Goal: Task Accomplishment & Management: Complete application form

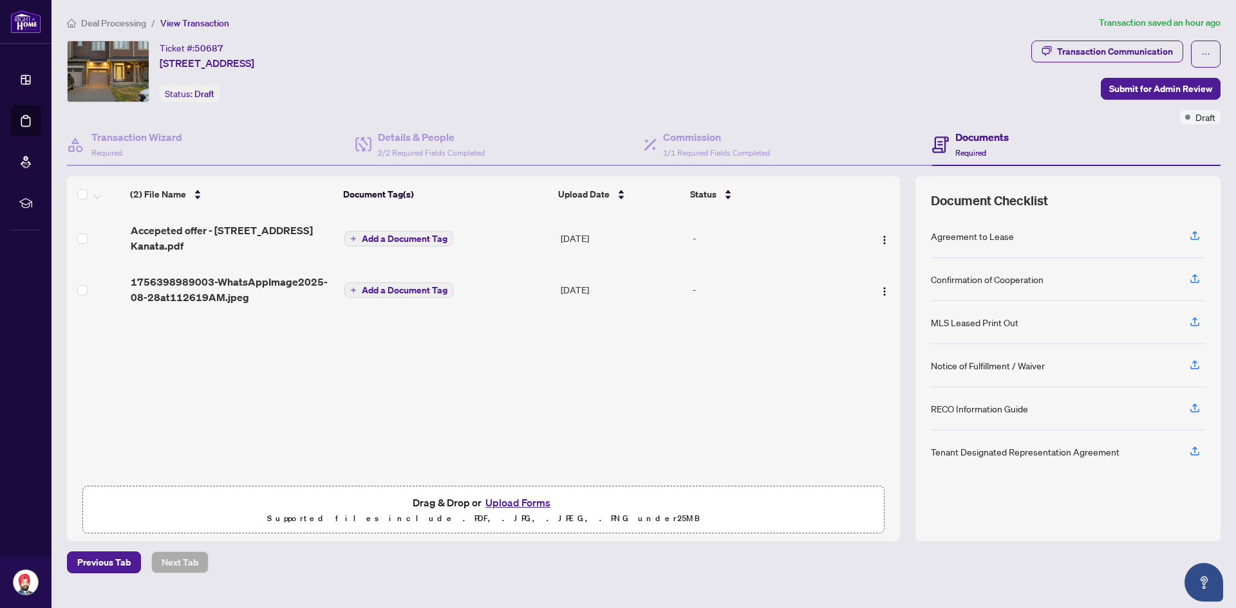
click at [537, 501] on button "Upload Forms" at bounding box center [517, 502] width 73 height 17
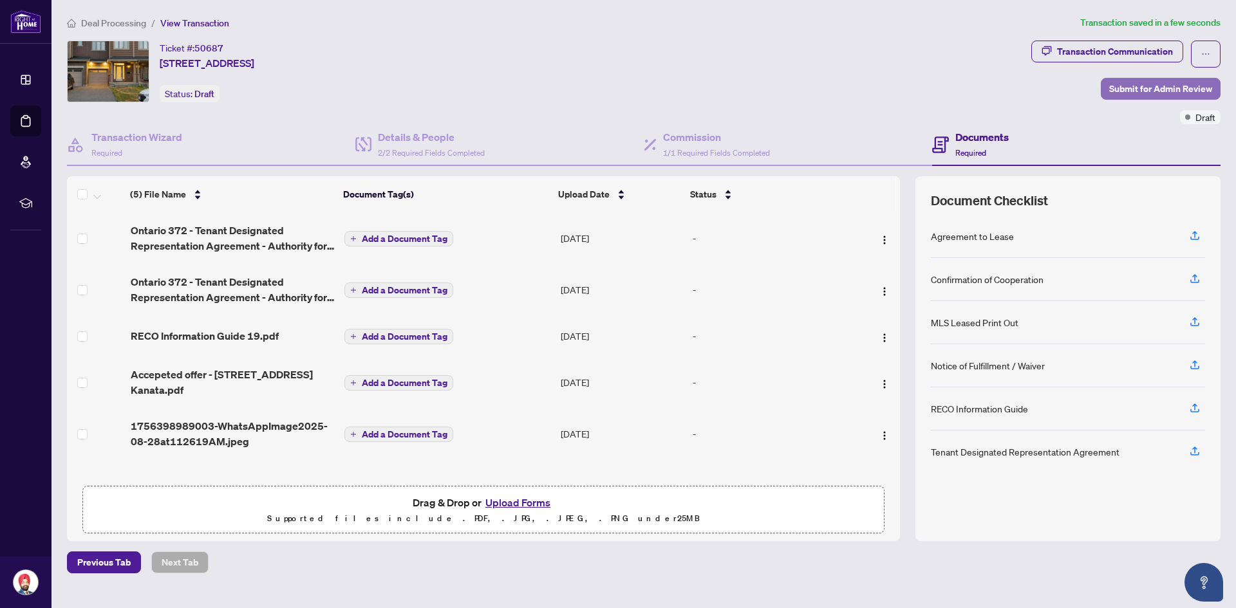
click at [1192, 85] on span "Submit for Admin Review" at bounding box center [1160, 89] width 103 height 21
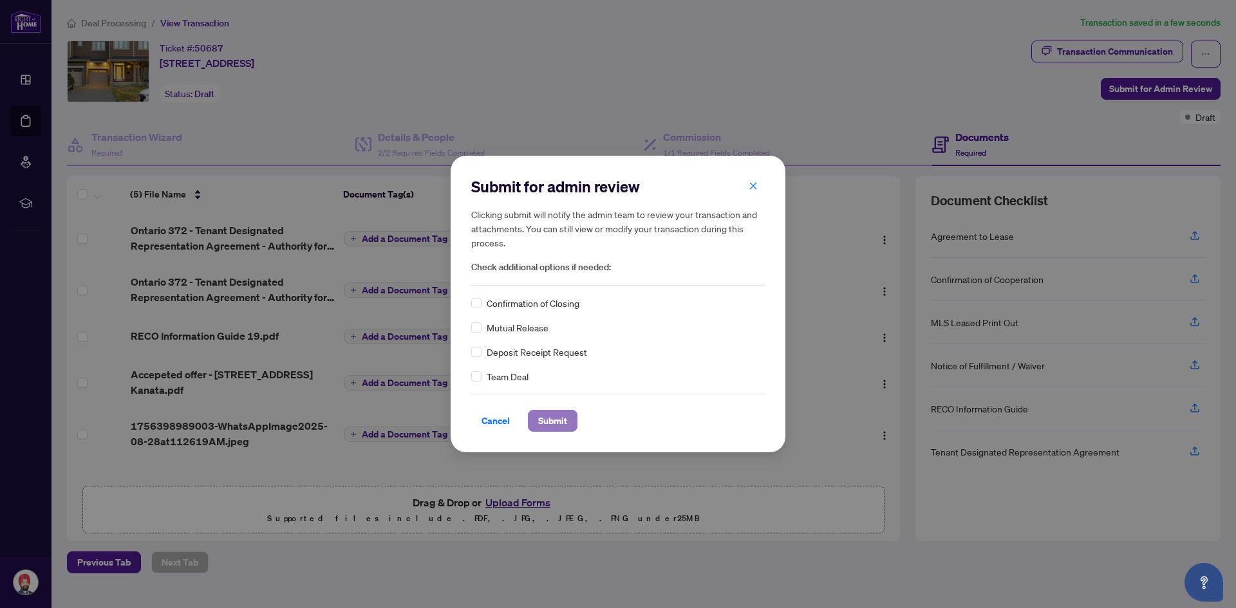
click at [557, 416] on span "Submit" at bounding box center [552, 421] width 29 height 21
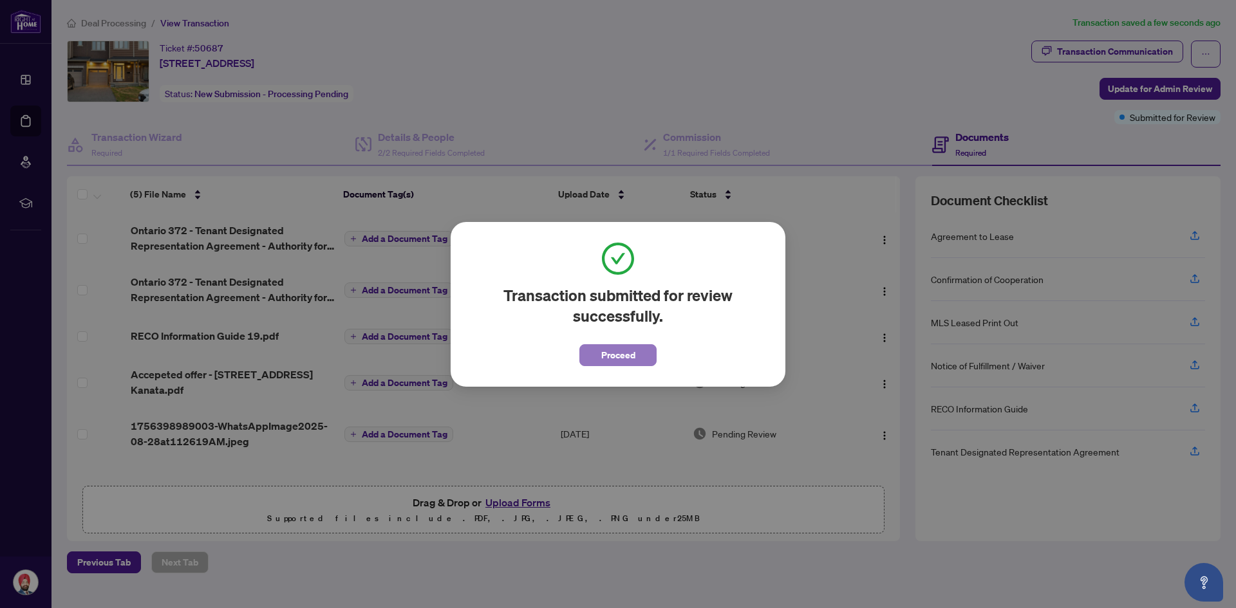
click at [608, 356] on span "Proceed" at bounding box center [618, 355] width 34 height 21
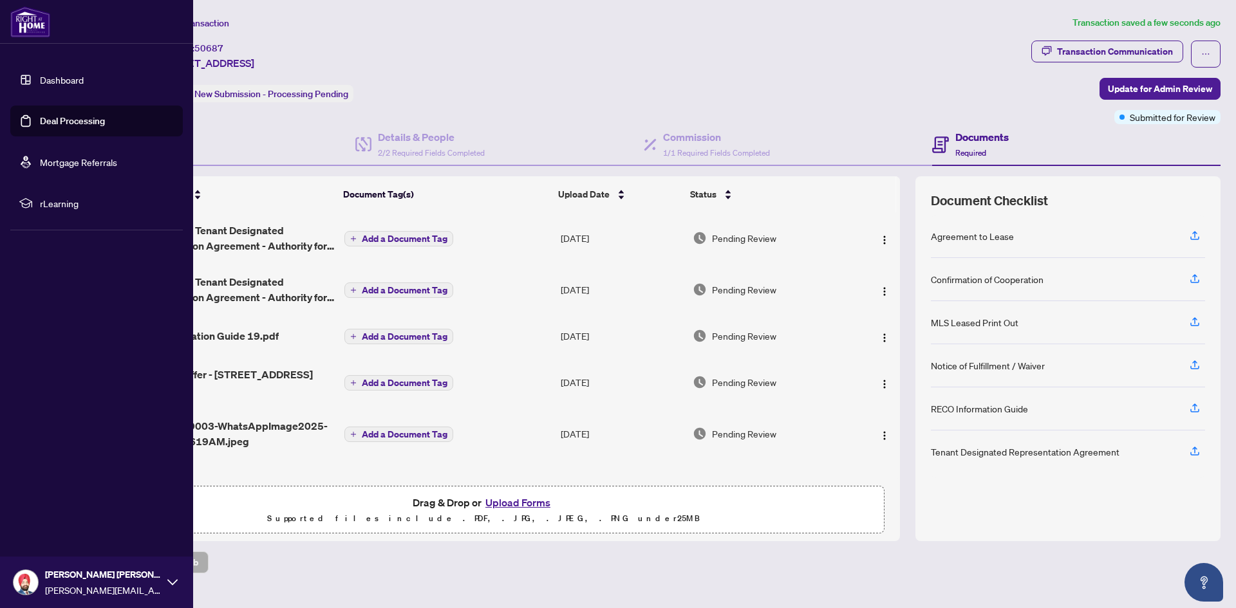
click at [40, 81] on link "Dashboard" at bounding box center [62, 80] width 44 height 12
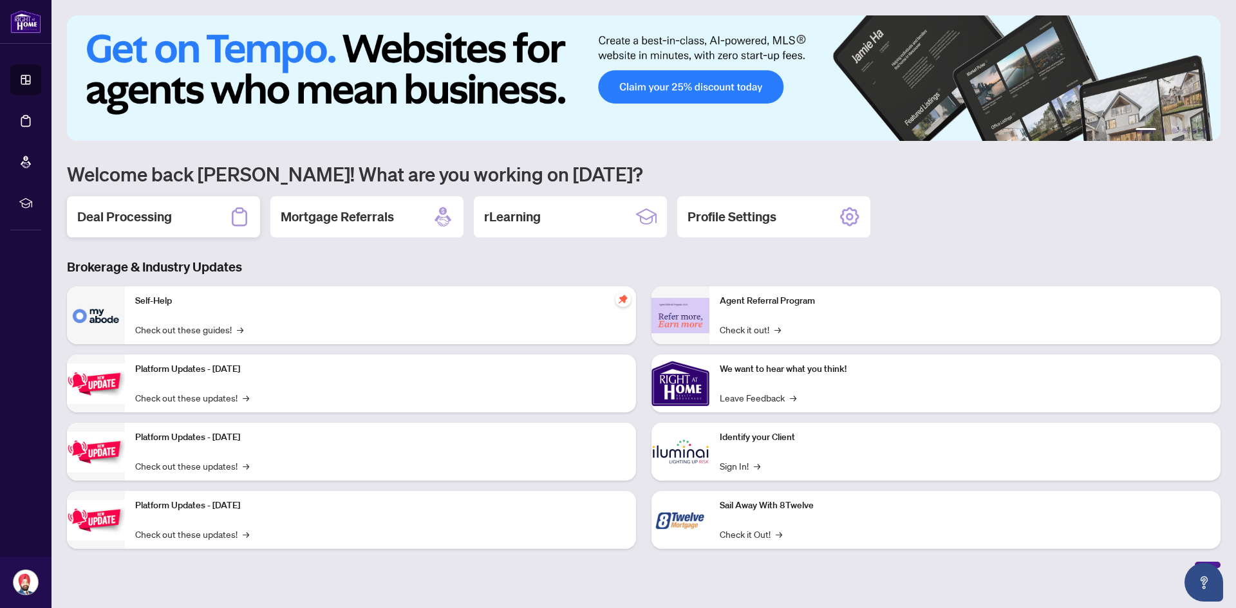
click at [198, 211] on div "Deal Processing" at bounding box center [163, 216] width 193 height 41
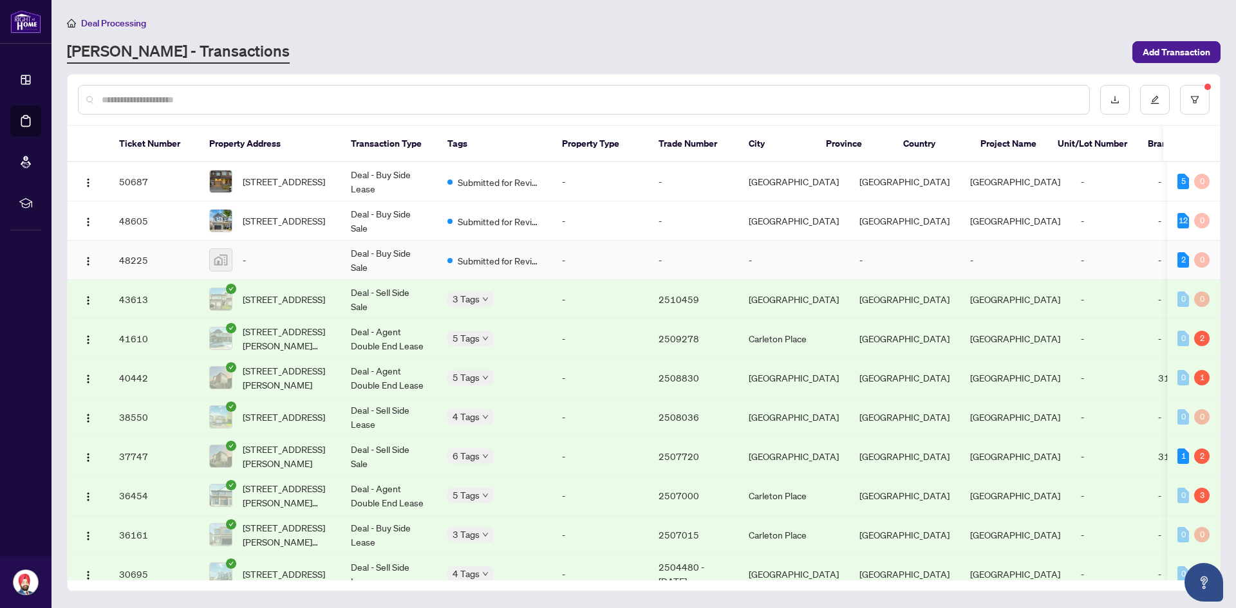
click at [543, 265] on td "Submitted for Review" at bounding box center [494, 260] width 115 height 39
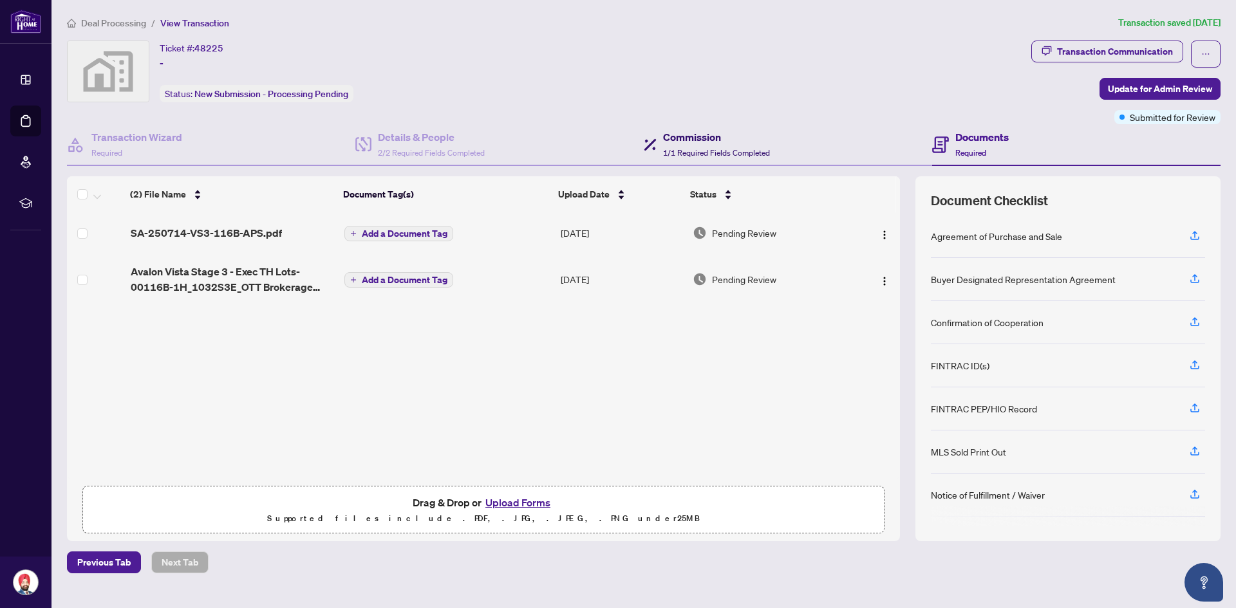
click at [704, 133] on h4 "Commission" at bounding box center [716, 136] width 107 height 15
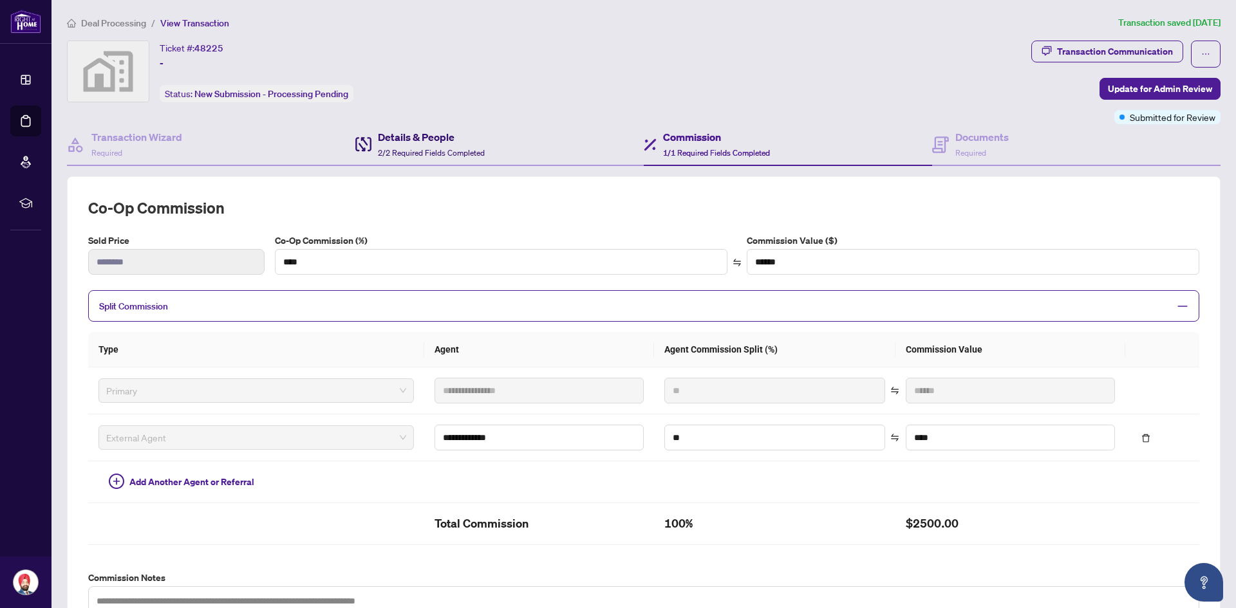
click at [389, 141] on h4 "Details & People" at bounding box center [431, 136] width 107 height 15
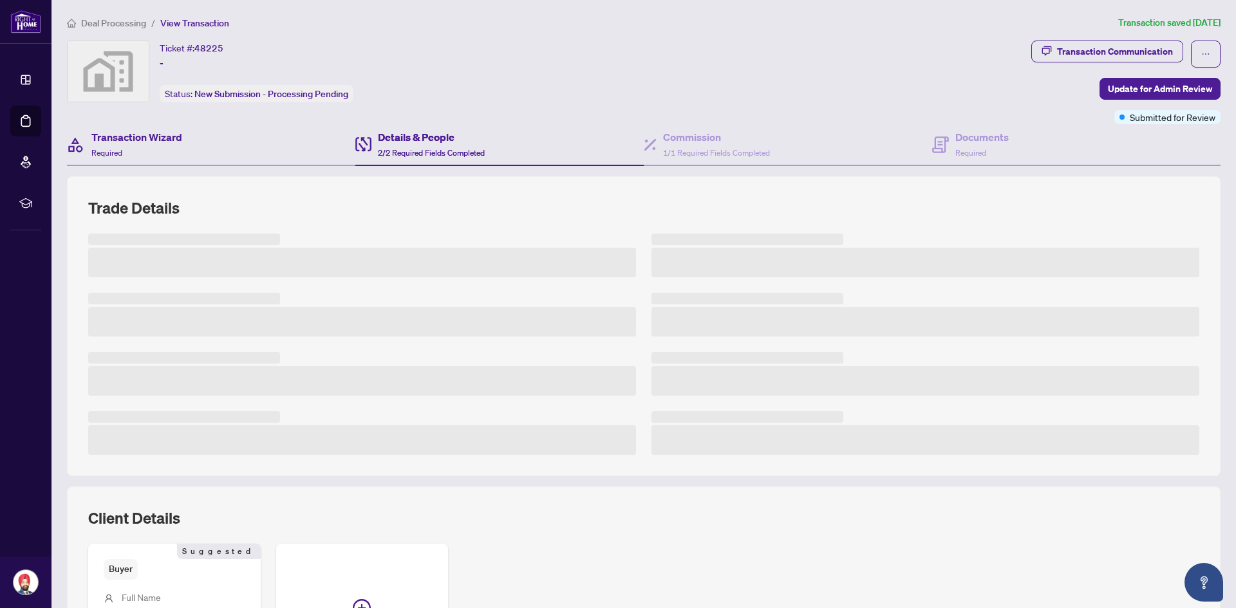
click at [225, 148] on div "Transaction Wizard Required" at bounding box center [211, 145] width 288 height 42
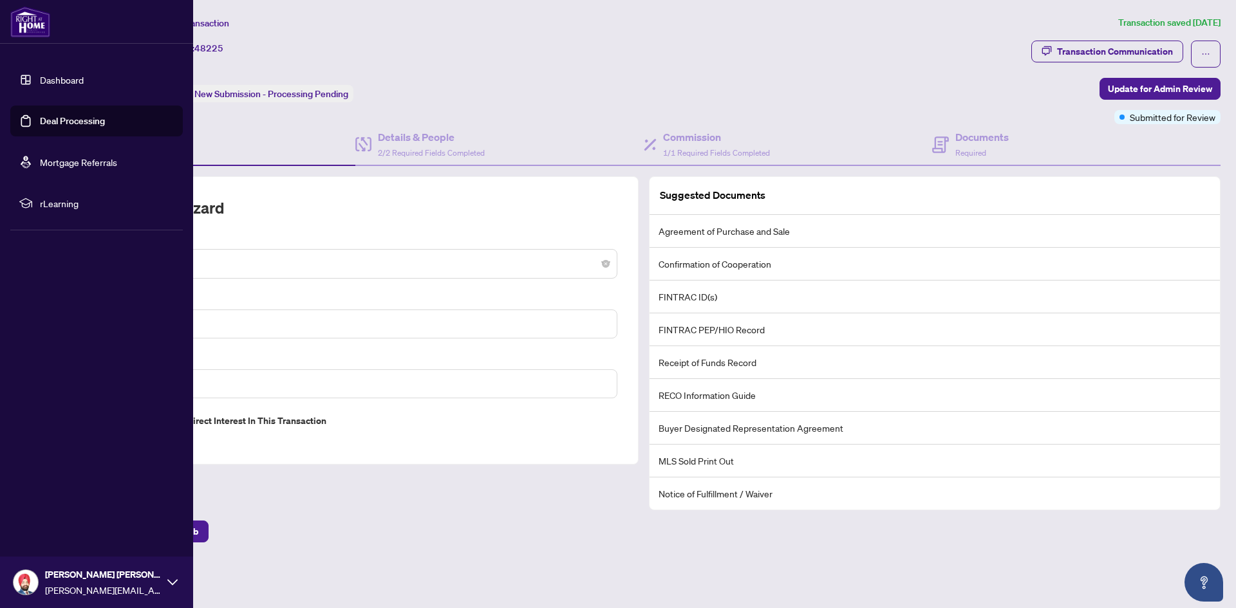
click at [53, 74] on link "Dashboard" at bounding box center [62, 80] width 44 height 12
